Goal: Use online tool/utility: Utilize a website feature to perform a specific function

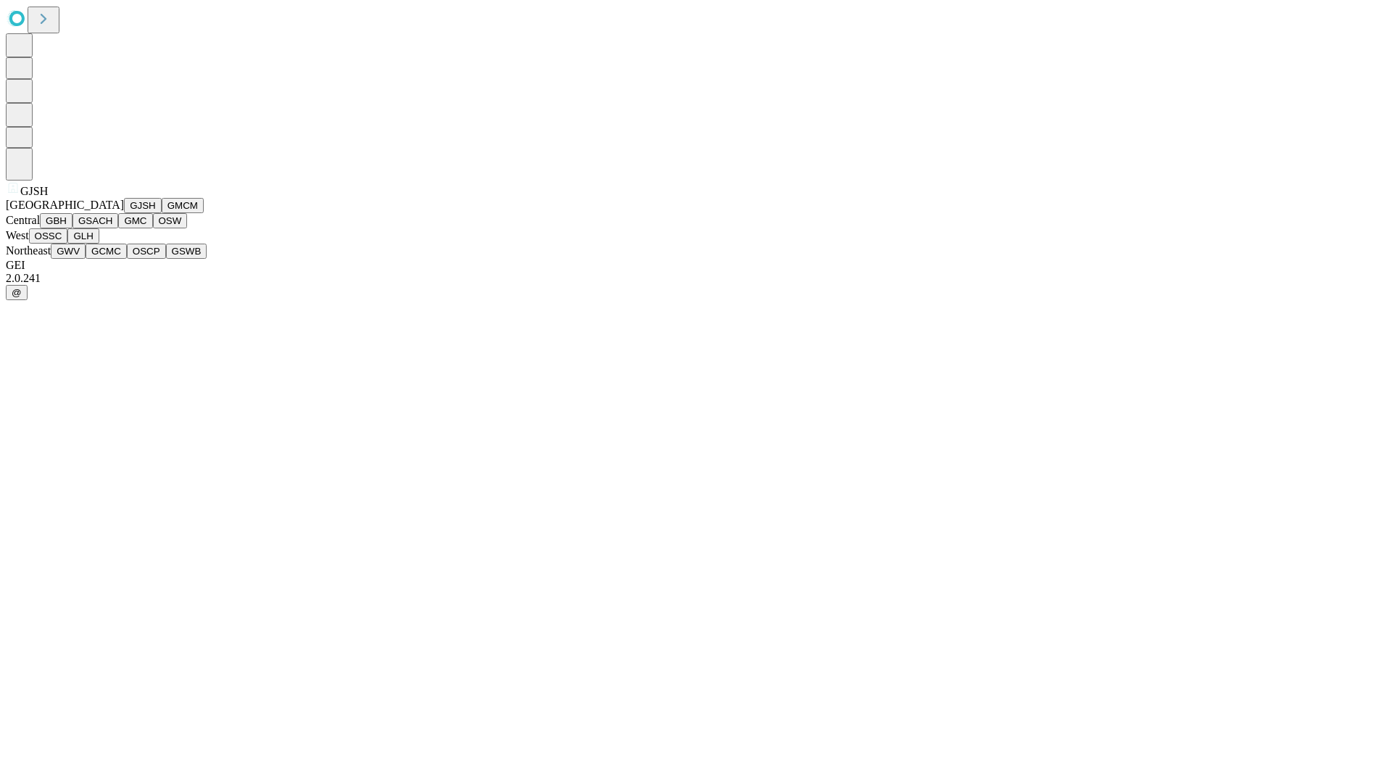
click at [124, 213] on button "GJSH" at bounding box center [143, 205] width 38 height 15
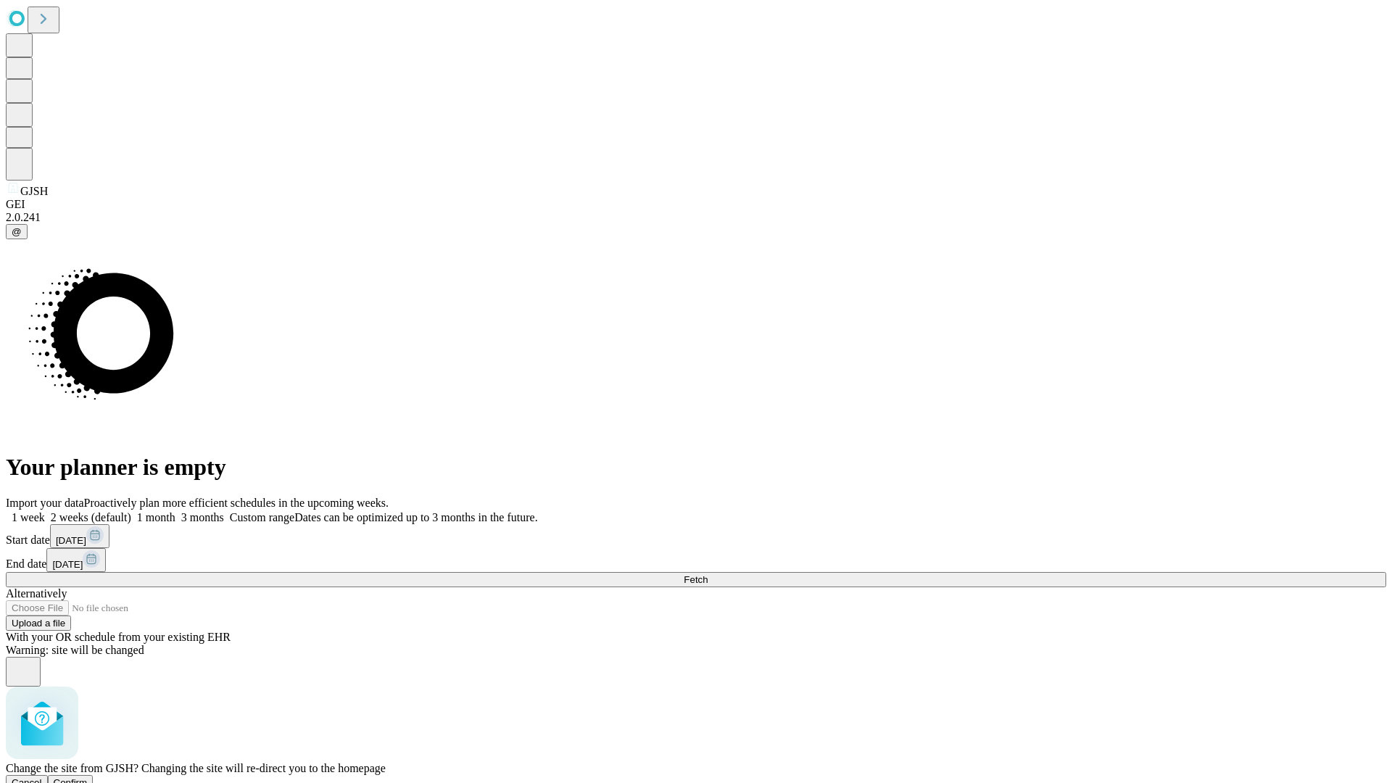
click at [88, 777] on span "Confirm" at bounding box center [71, 782] width 34 height 11
click at [175, 511] on label "1 month" at bounding box center [153, 517] width 44 height 12
click at [708, 574] on span "Fetch" at bounding box center [696, 579] width 24 height 11
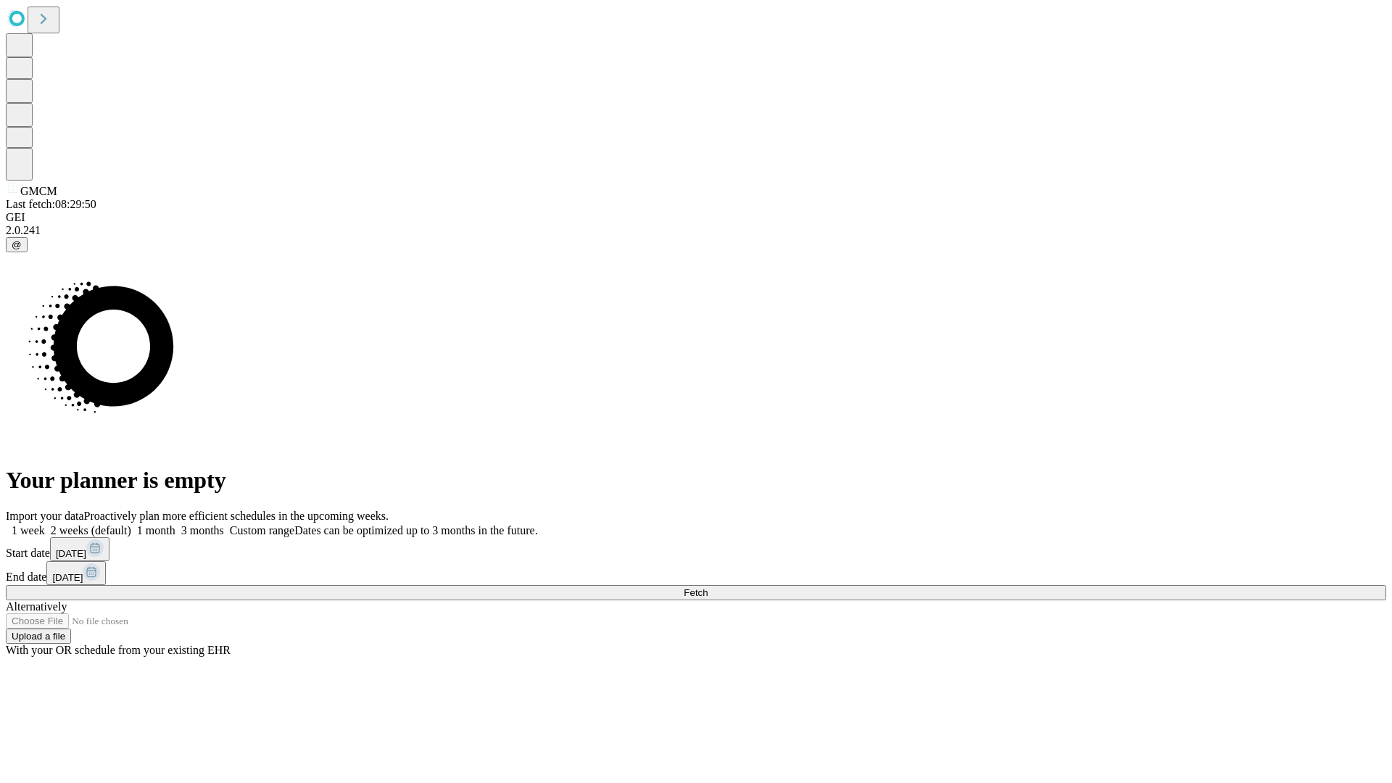
click at [175, 524] on label "1 month" at bounding box center [153, 530] width 44 height 12
click at [708, 587] on span "Fetch" at bounding box center [696, 592] width 24 height 11
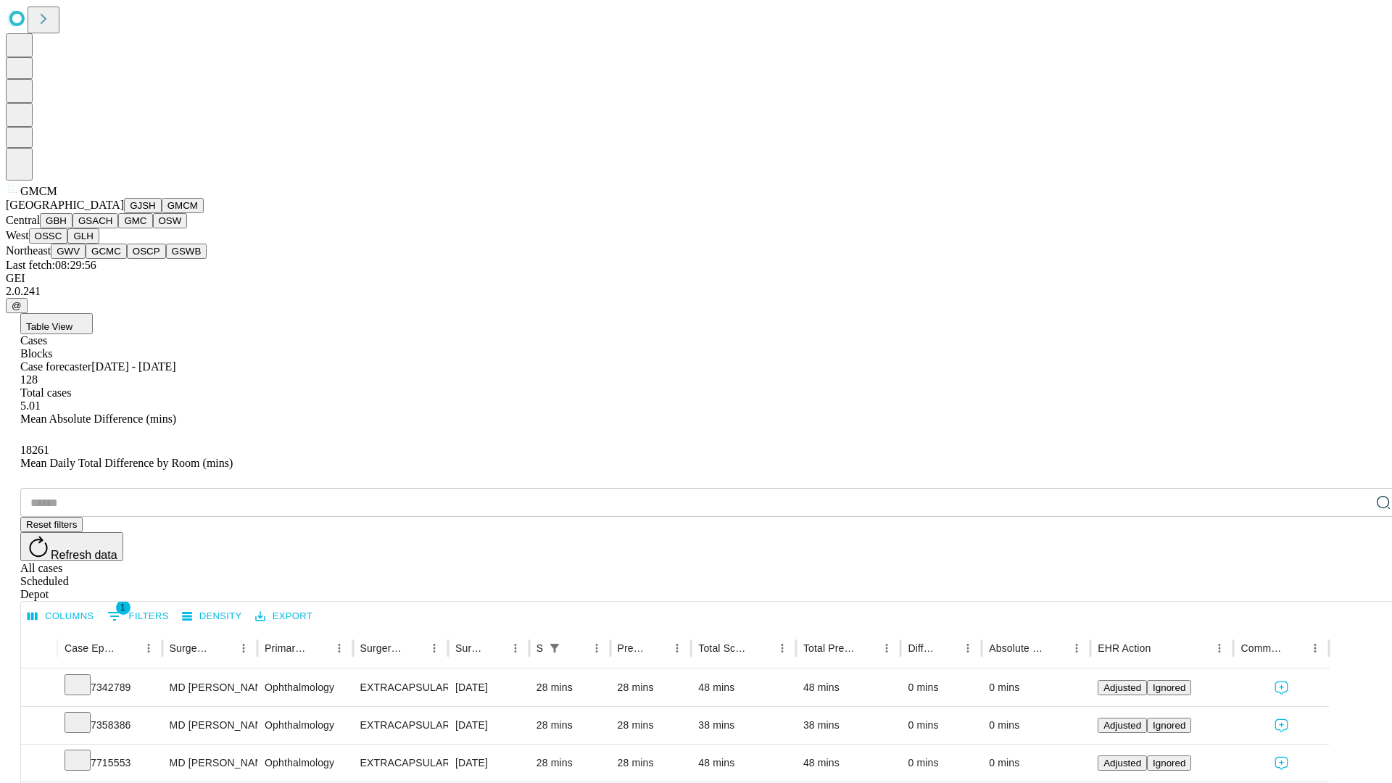
click at [73, 228] on button "GBH" at bounding box center [56, 220] width 33 height 15
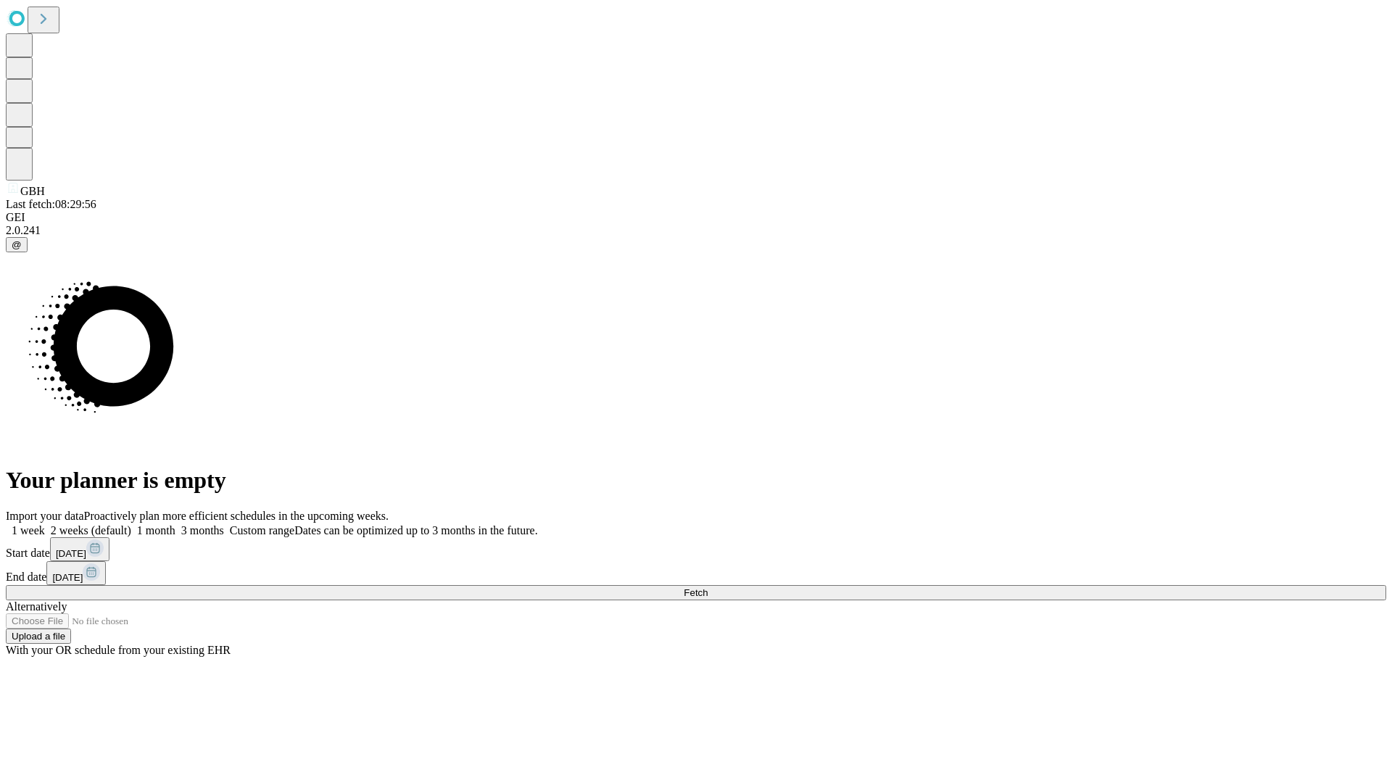
click at [175, 524] on label "1 month" at bounding box center [153, 530] width 44 height 12
click at [708, 587] on span "Fetch" at bounding box center [696, 592] width 24 height 11
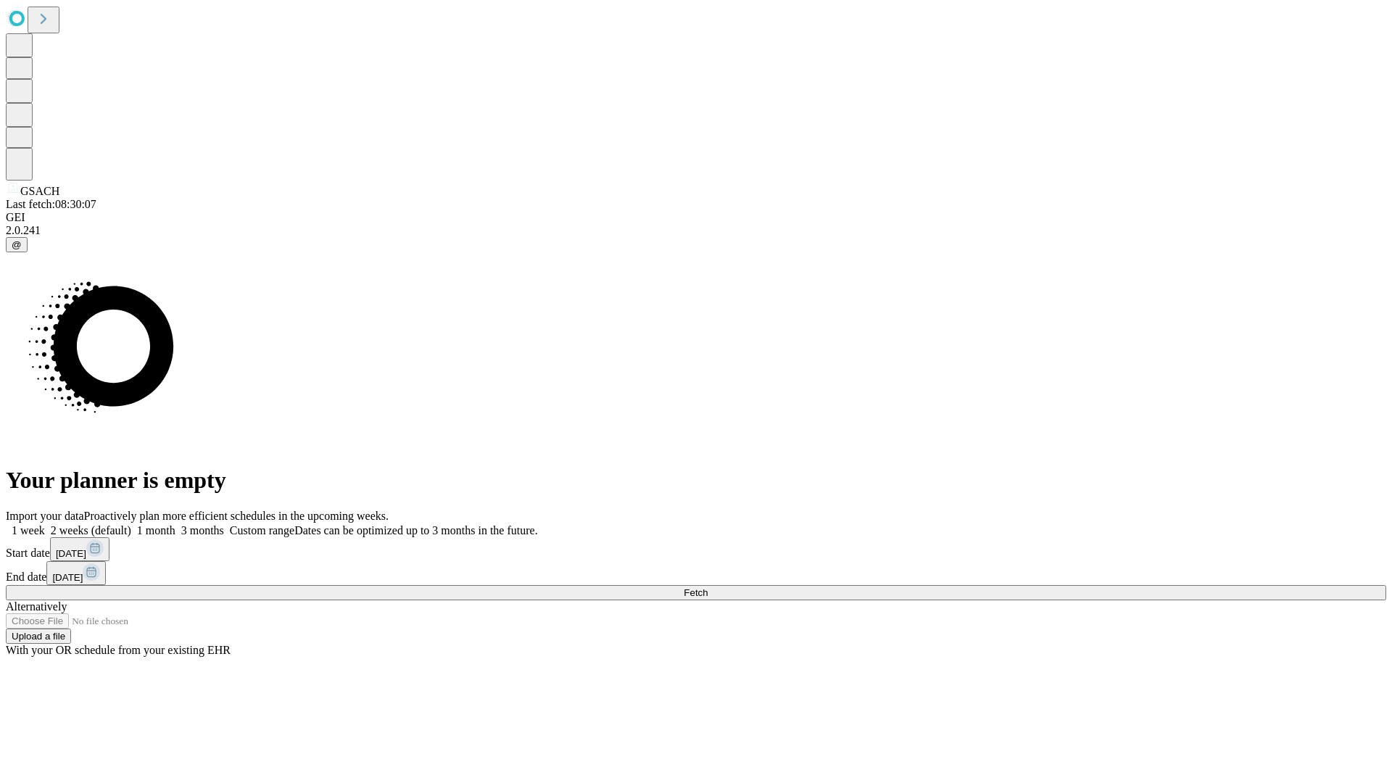
click at [175, 524] on label "1 month" at bounding box center [153, 530] width 44 height 12
click at [708, 587] on span "Fetch" at bounding box center [696, 592] width 24 height 11
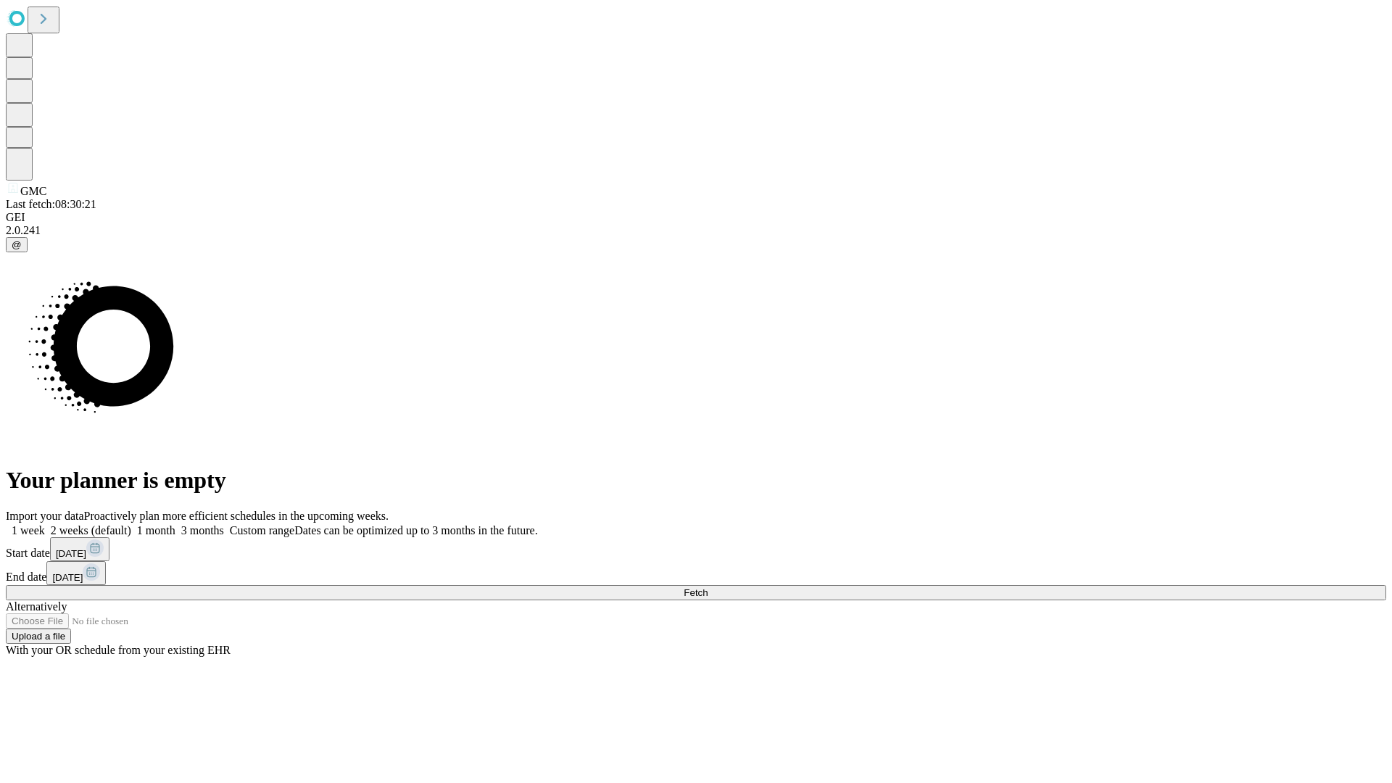
click at [175, 524] on label "1 month" at bounding box center [153, 530] width 44 height 12
click at [708, 587] on span "Fetch" at bounding box center [696, 592] width 24 height 11
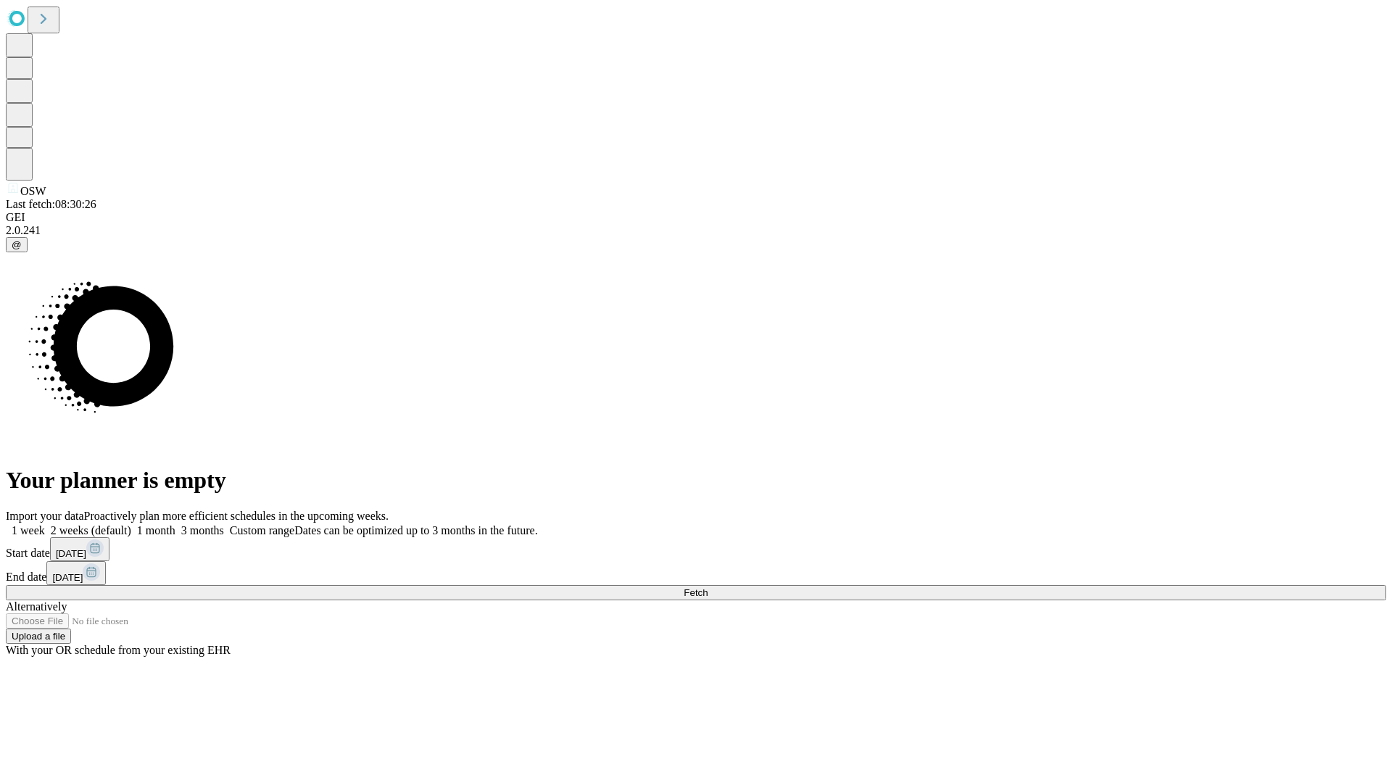
click at [175, 524] on label "1 month" at bounding box center [153, 530] width 44 height 12
click at [708, 587] on span "Fetch" at bounding box center [696, 592] width 24 height 11
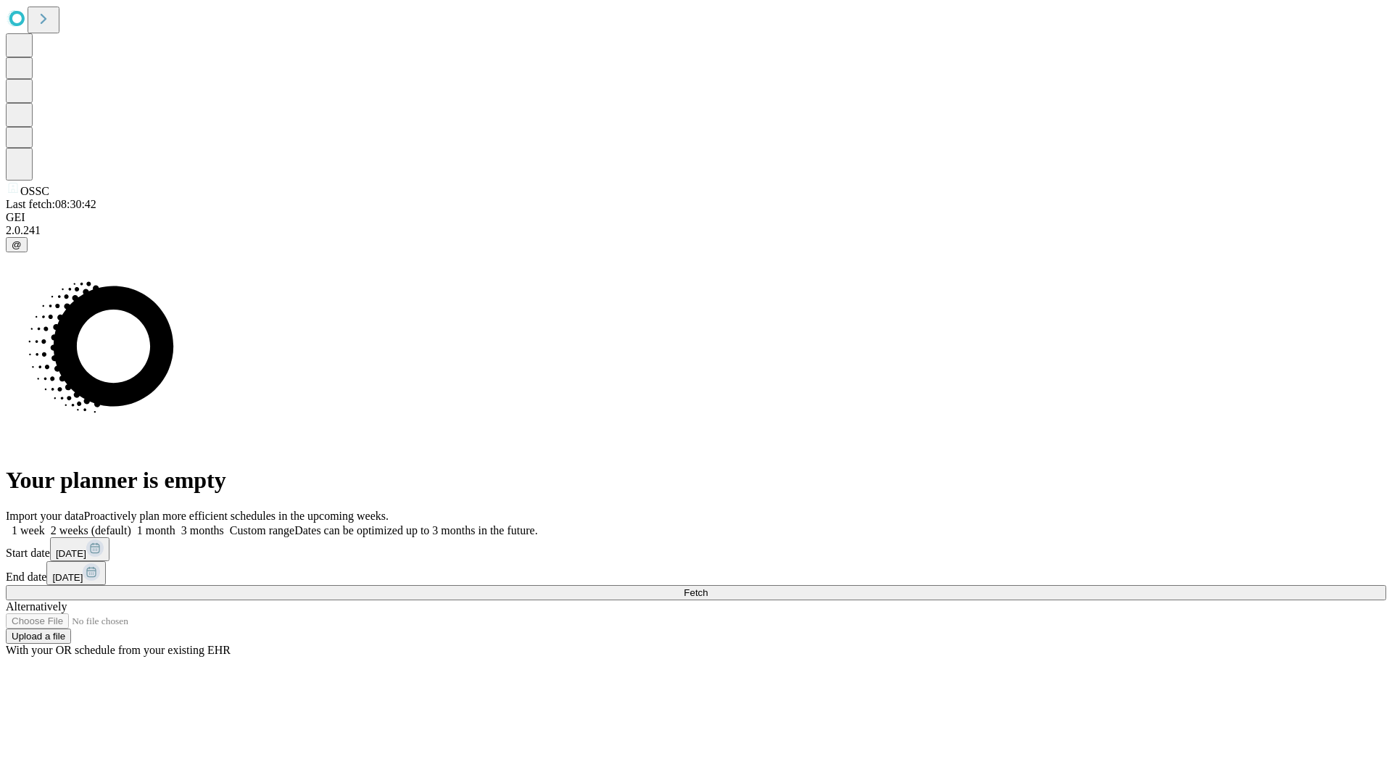
click at [175, 524] on label "1 month" at bounding box center [153, 530] width 44 height 12
click at [708, 587] on span "Fetch" at bounding box center [696, 592] width 24 height 11
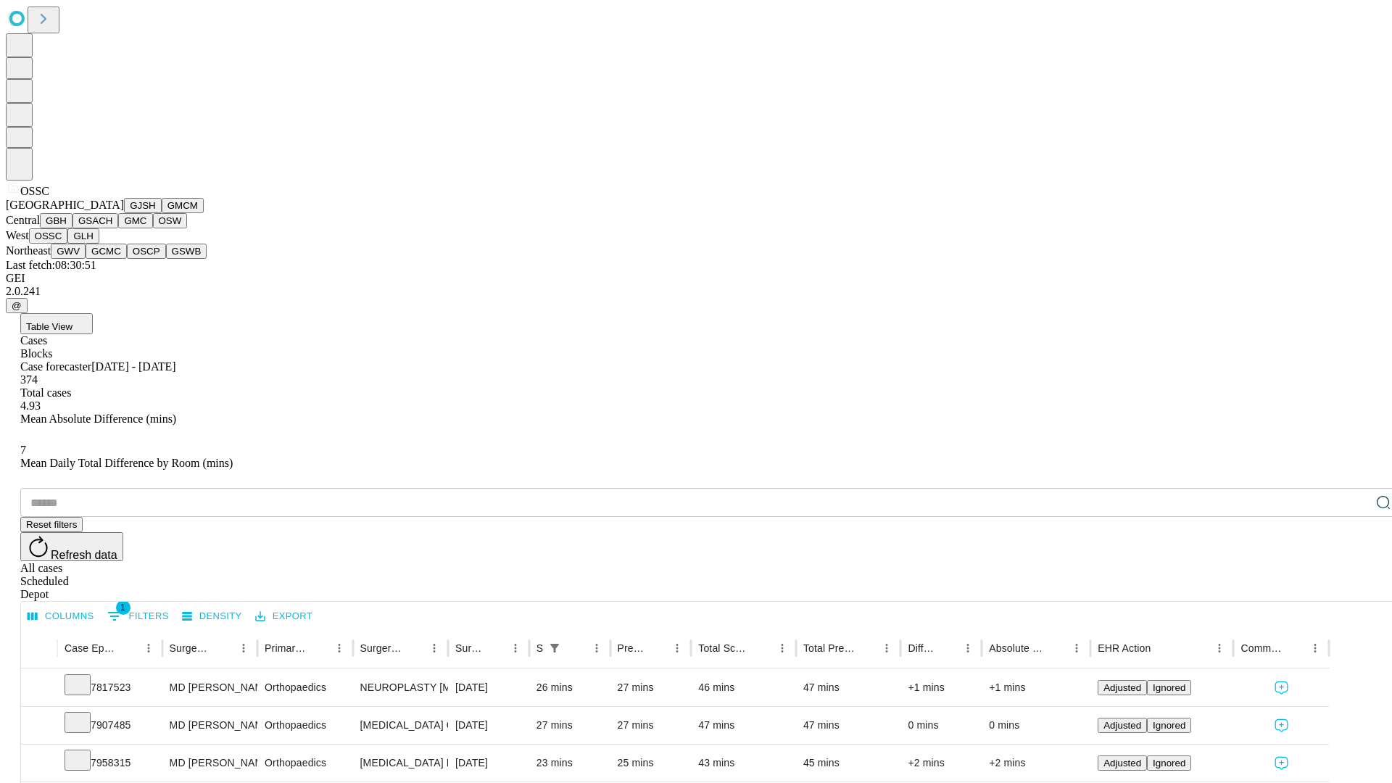
click at [99, 244] on button "GLH" at bounding box center [82, 235] width 31 height 15
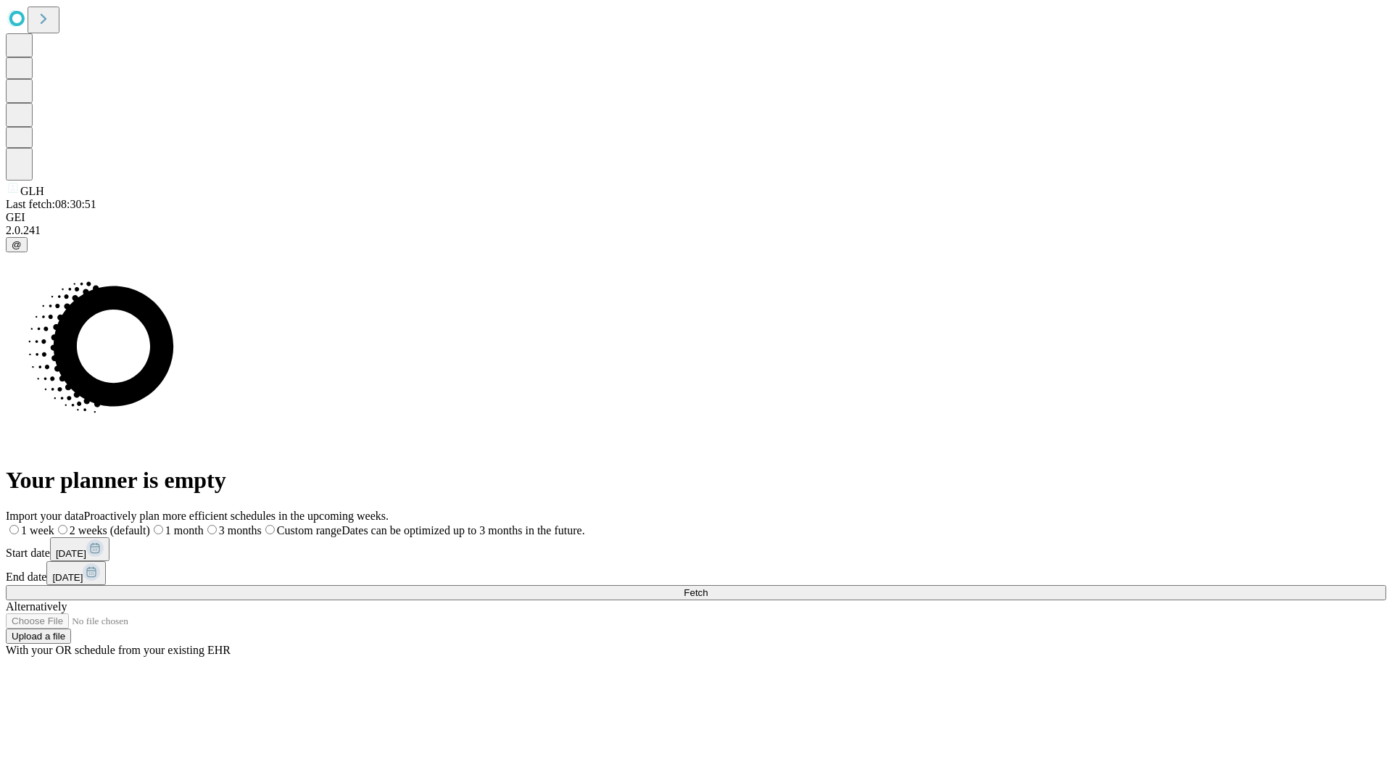
click at [204, 524] on label "1 month" at bounding box center [177, 530] width 54 height 12
click at [708, 587] on span "Fetch" at bounding box center [696, 592] width 24 height 11
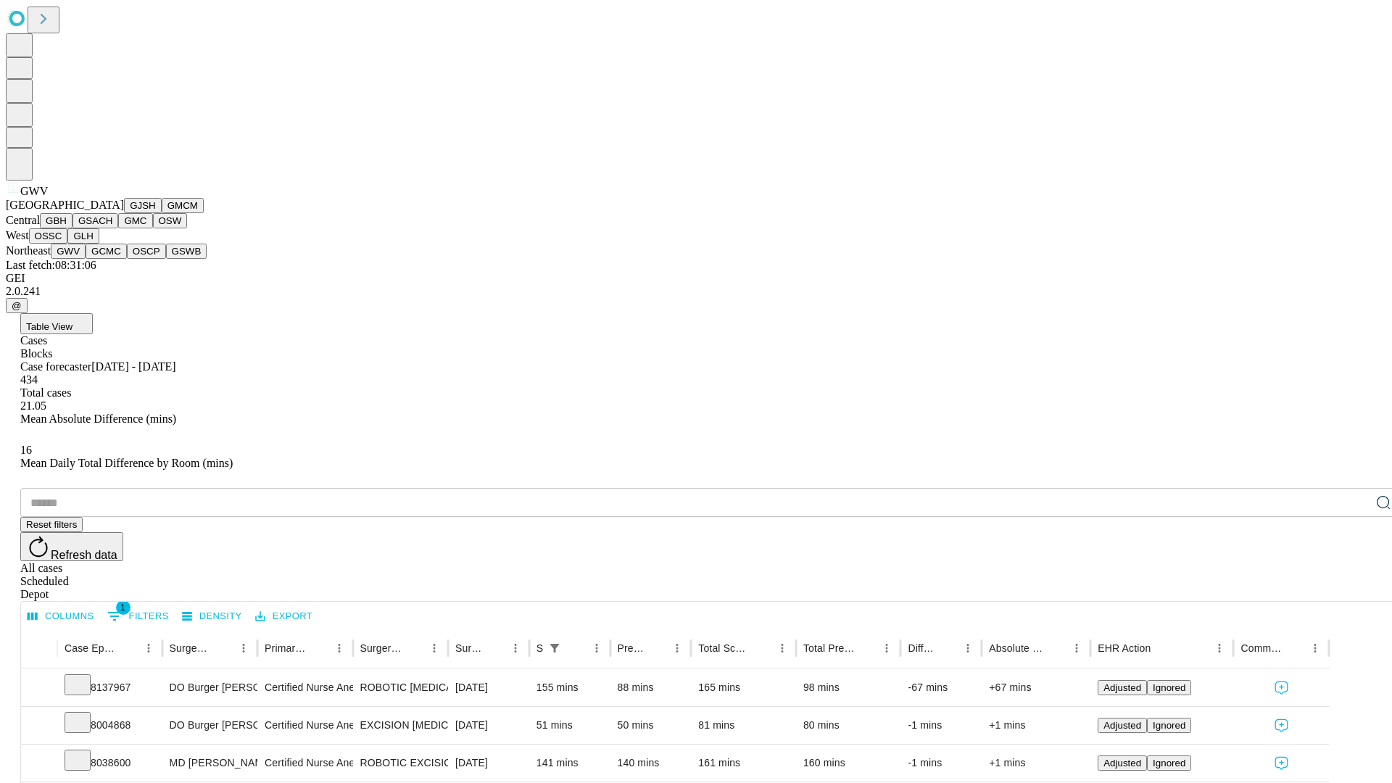
click at [112, 259] on button "GCMC" at bounding box center [106, 251] width 41 height 15
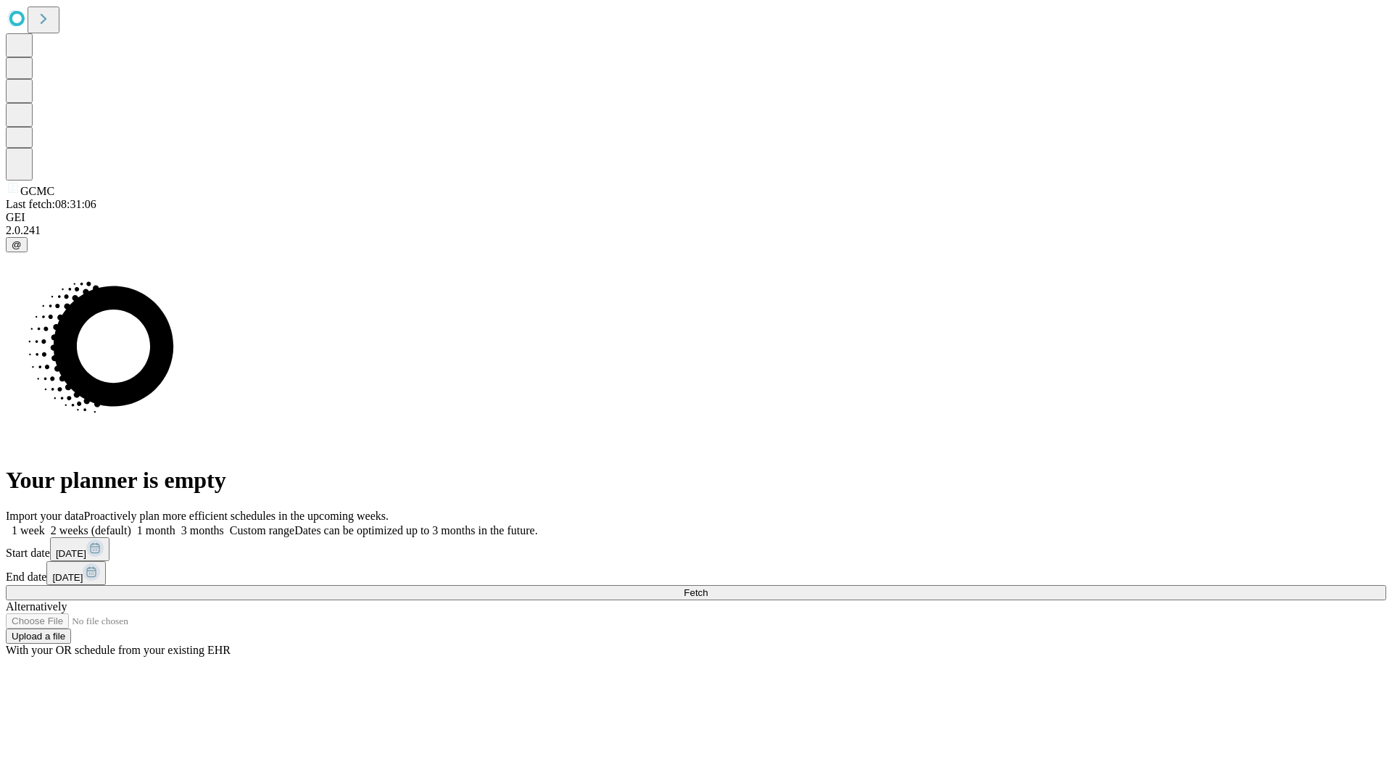
click at [175, 524] on label "1 month" at bounding box center [153, 530] width 44 height 12
click at [708, 587] on span "Fetch" at bounding box center [696, 592] width 24 height 11
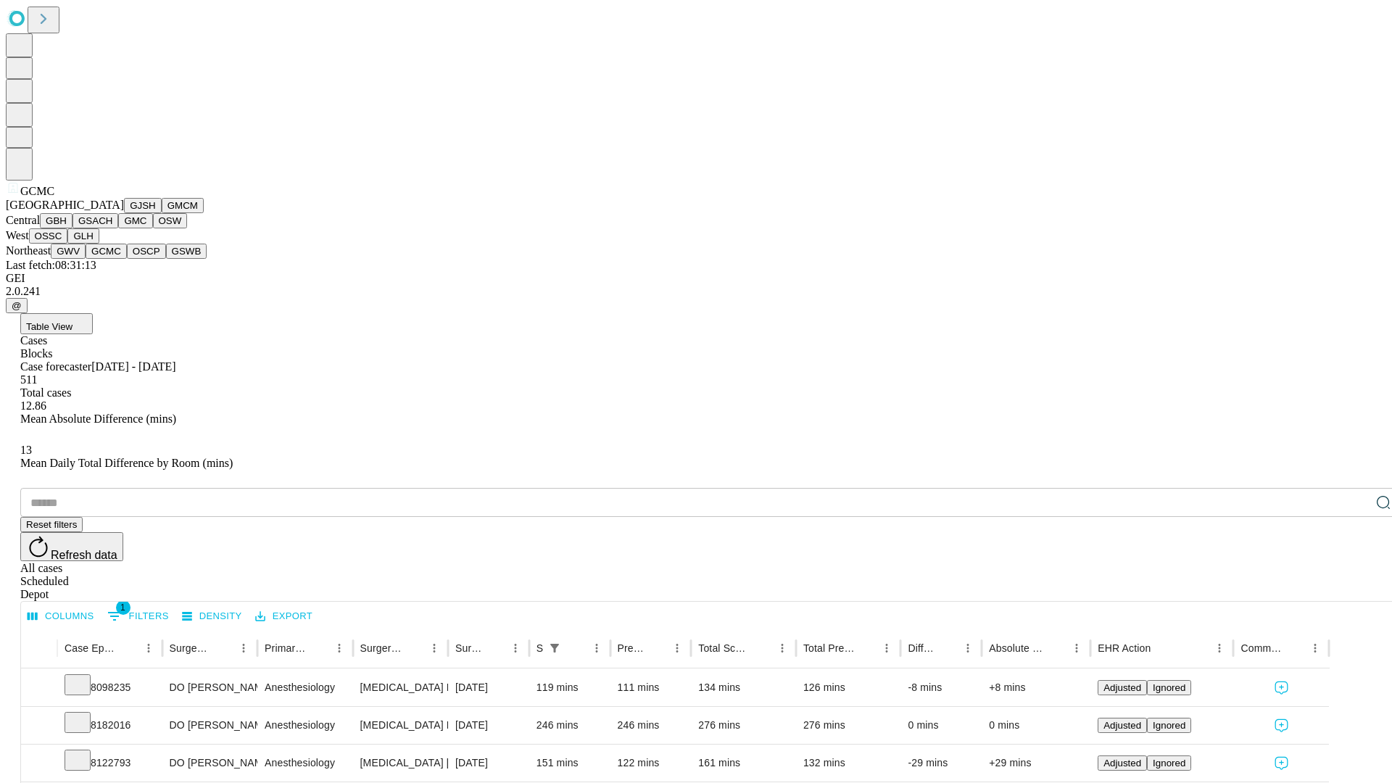
click at [127, 259] on button "OSCP" at bounding box center [146, 251] width 39 height 15
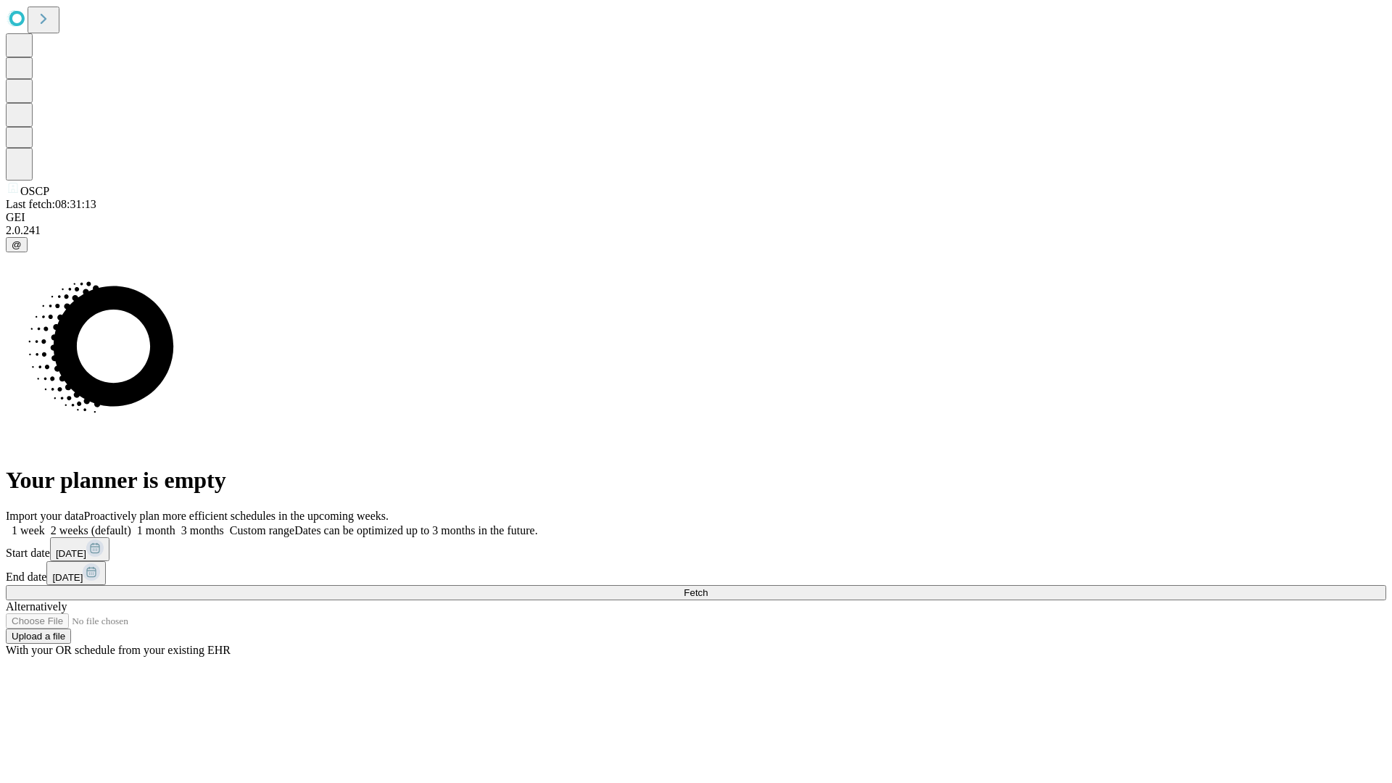
click at [708, 587] on span "Fetch" at bounding box center [696, 592] width 24 height 11
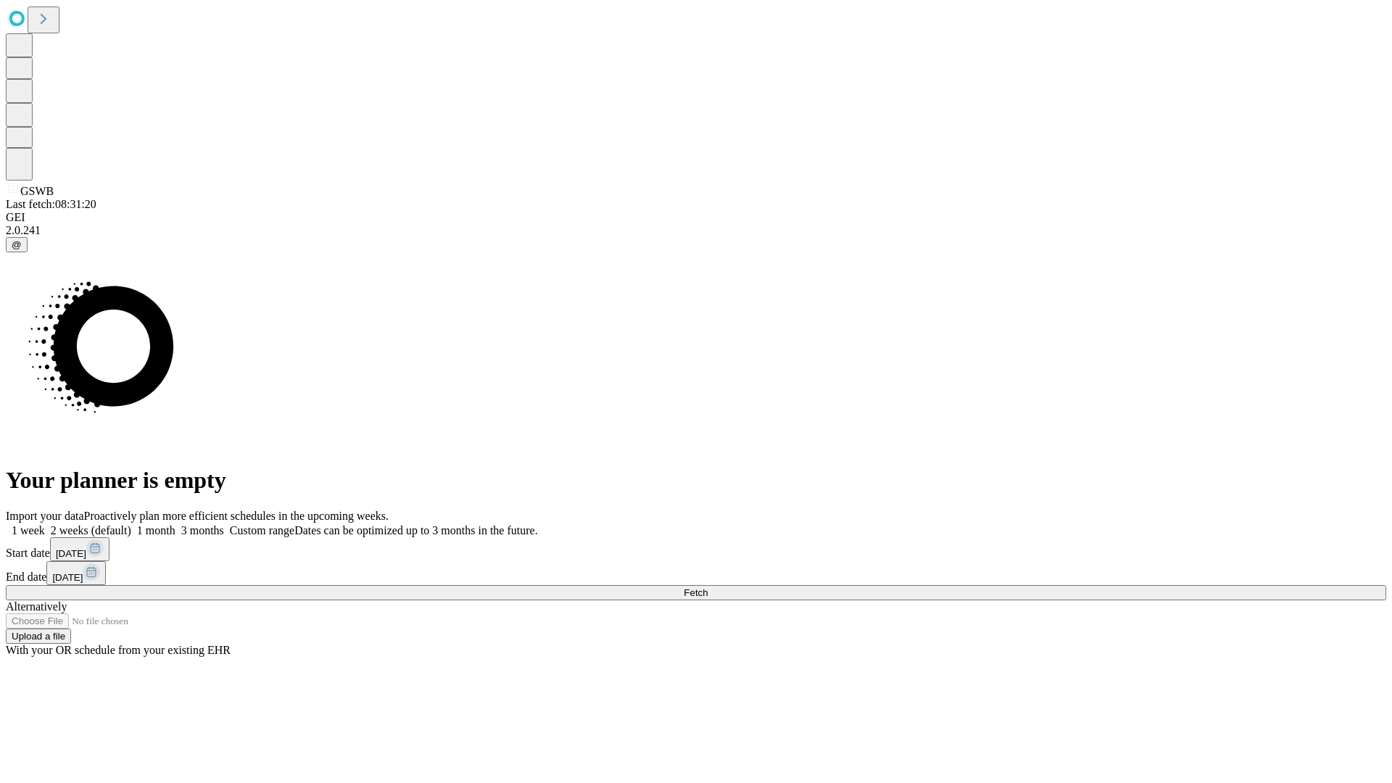
click at [175, 524] on label "1 month" at bounding box center [153, 530] width 44 height 12
click at [708, 587] on span "Fetch" at bounding box center [696, 592] width 24 height 11
